Goal: Browse casually

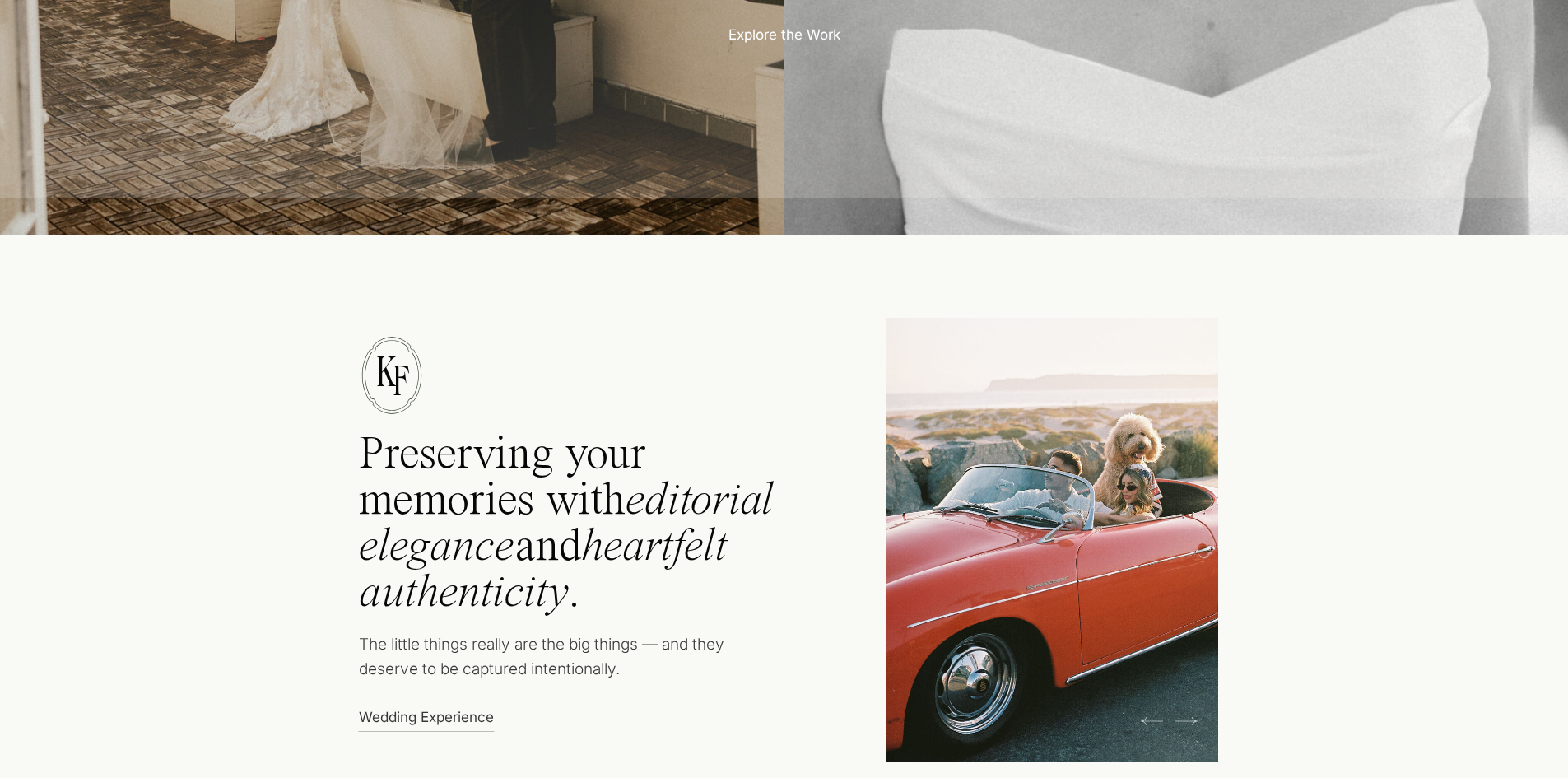
scroll to position [576, 0]
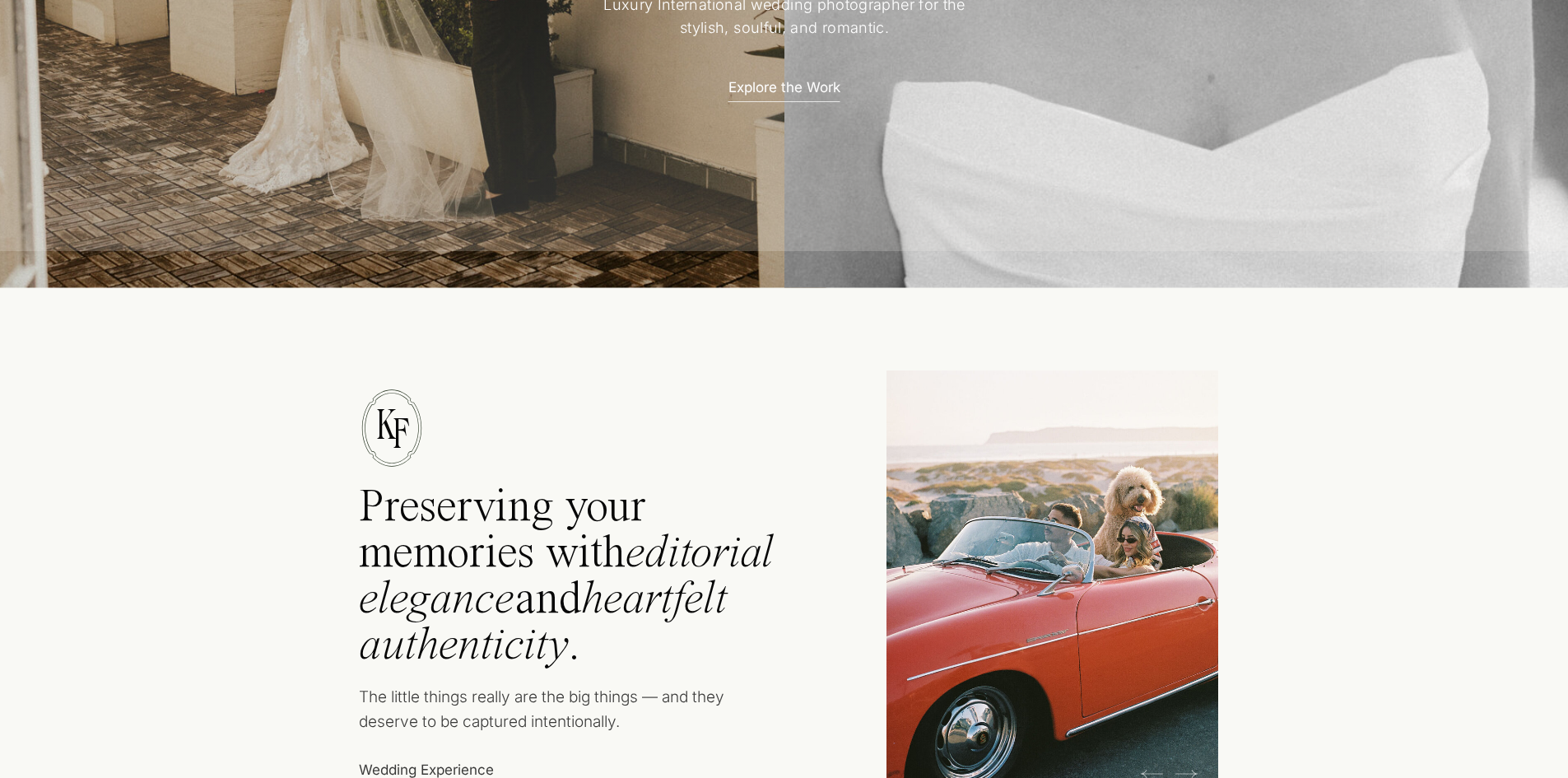
click at [803, 82] on p "Explore the Work" at bounding box center [785, 86] width 144 height 18
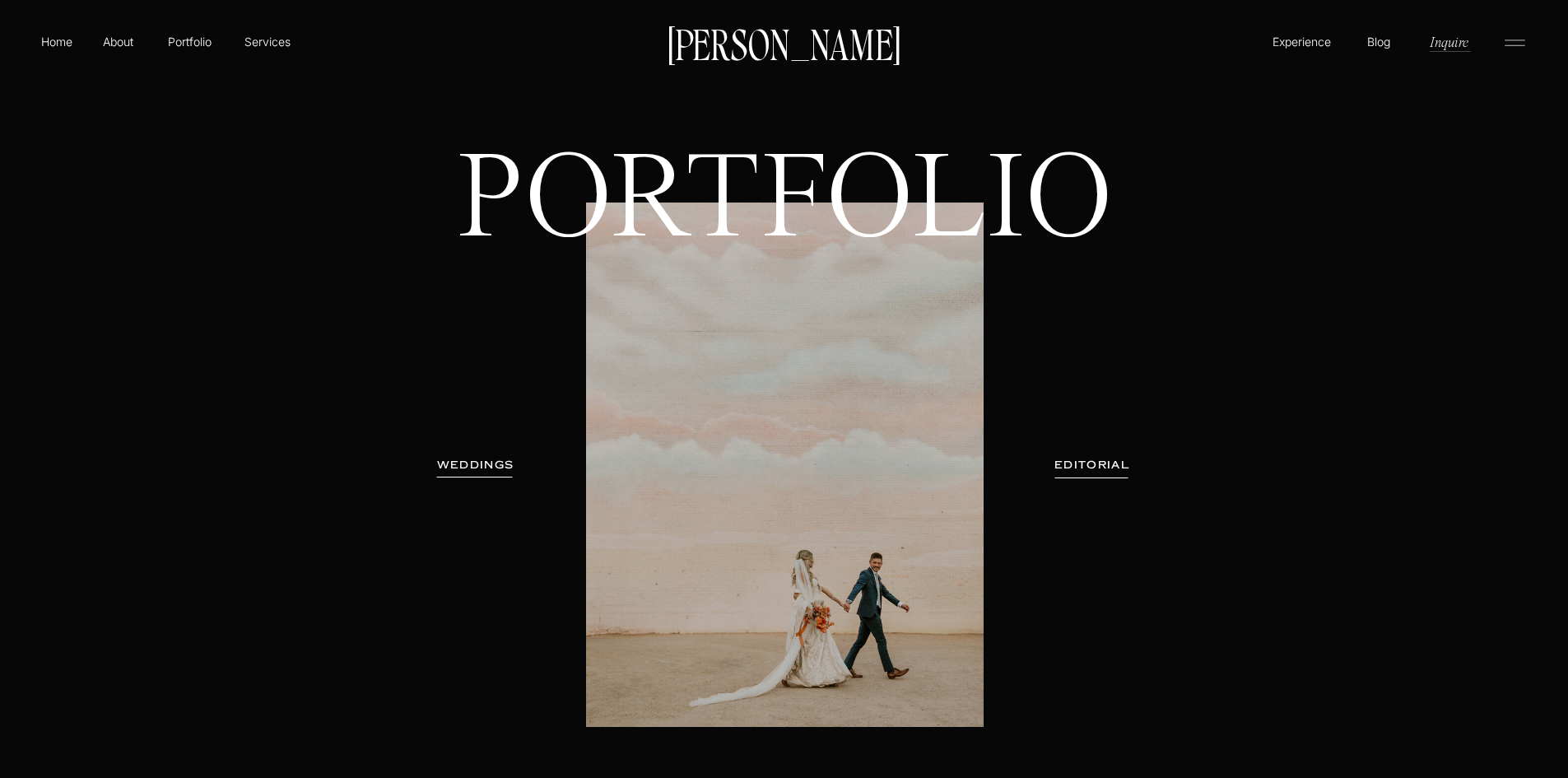
click at [768, 225] on h1 "PORTFOLIO" at bounding box center [785, 258] width 712 height 221
click at [780, 347] on h1 "PORTFOLIO" at bounding box center [785, 258] width 712 height 221
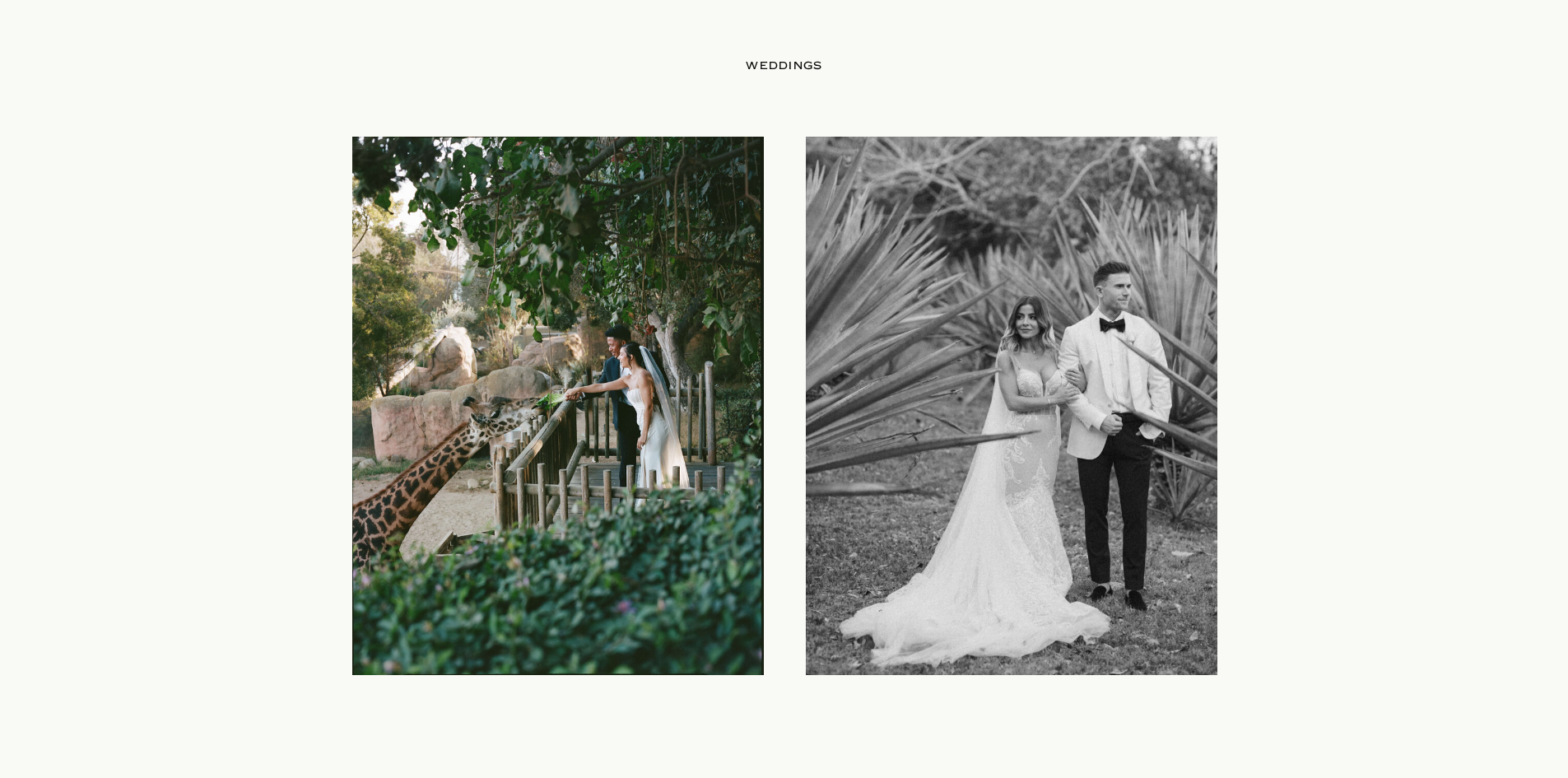
scroll to position [1893, 0]
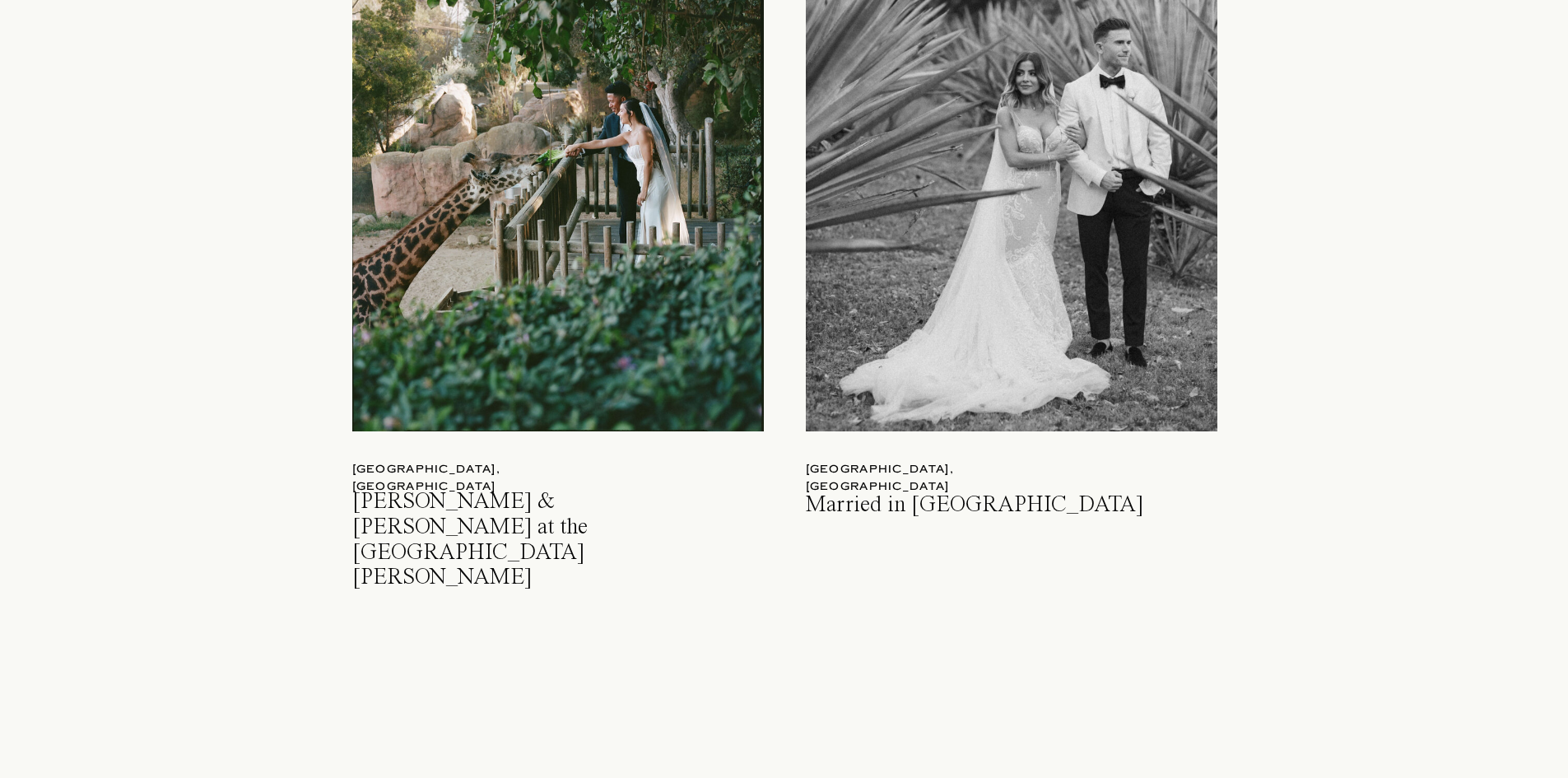
click at [851, 183] on div at bounding box center [1011, 162] width 412 height 538
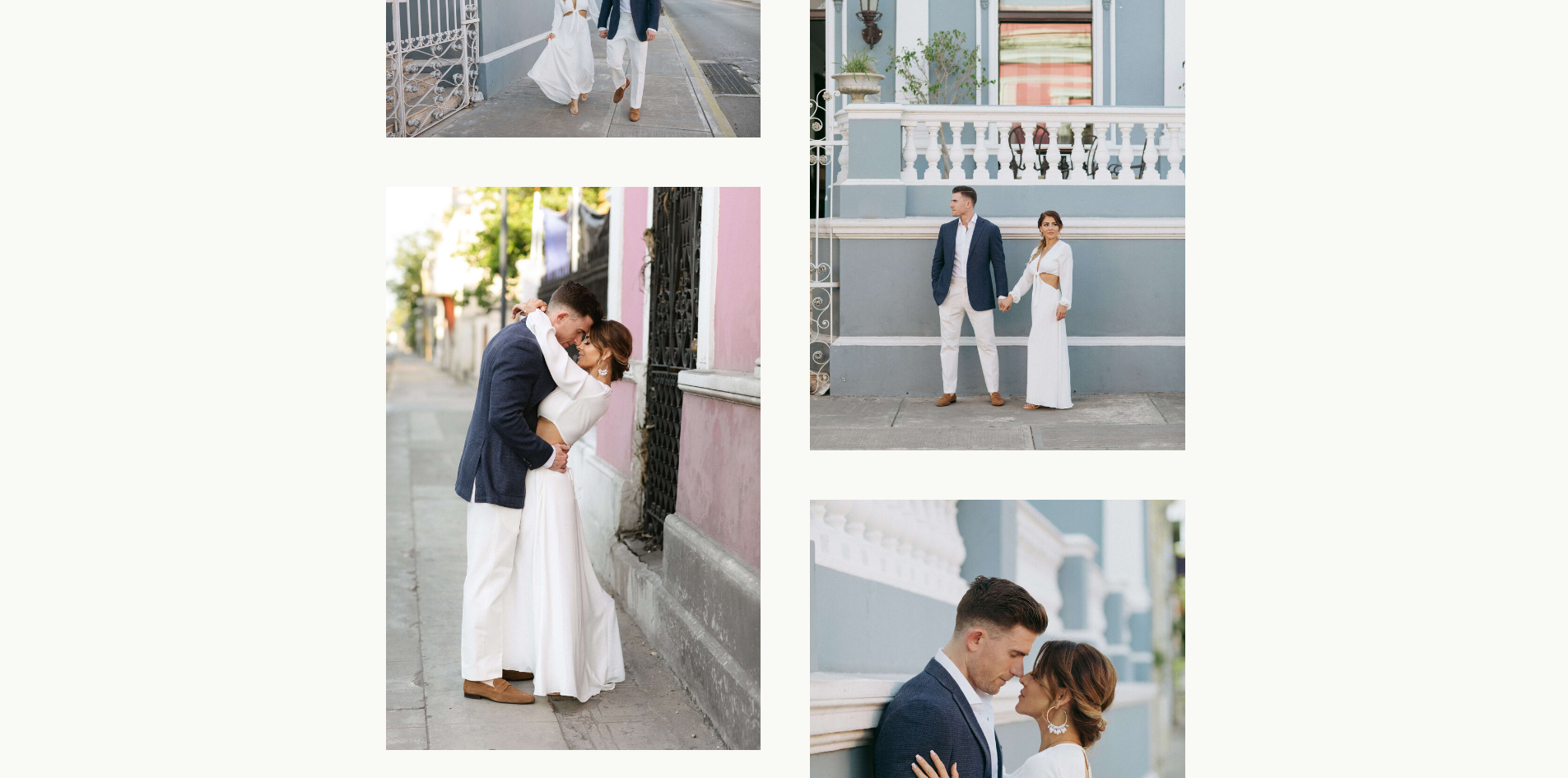
scroll to position [2716, 0]
